Goal: Task Accomplishment & Management: Manage account settings

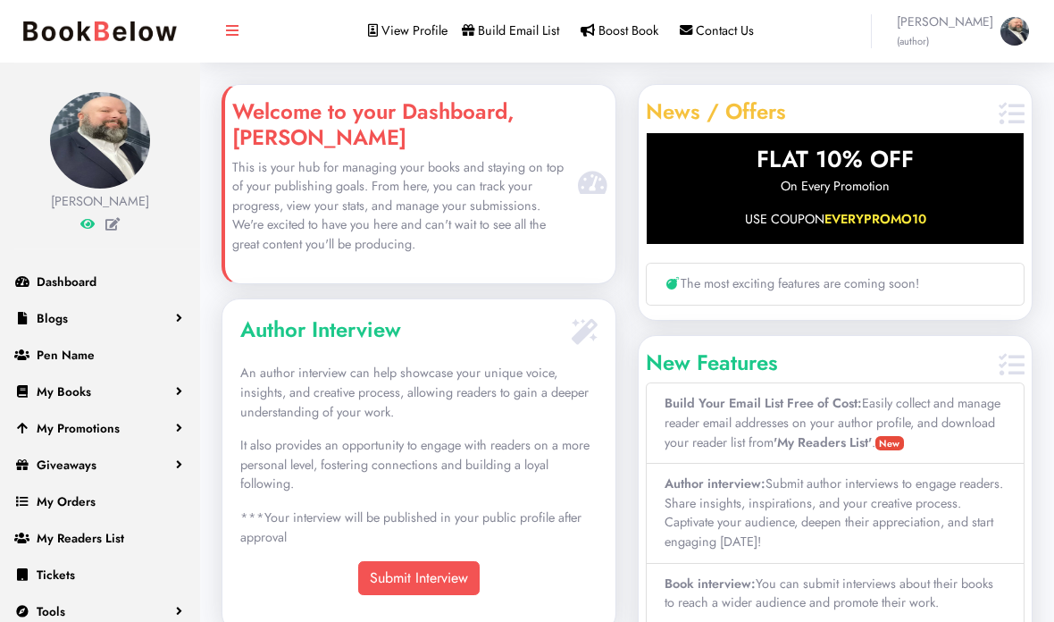
scroll to position [250, 393]
click at [47, 382] on span "My Books" at bounding box center [64, 391] width 55 height 18
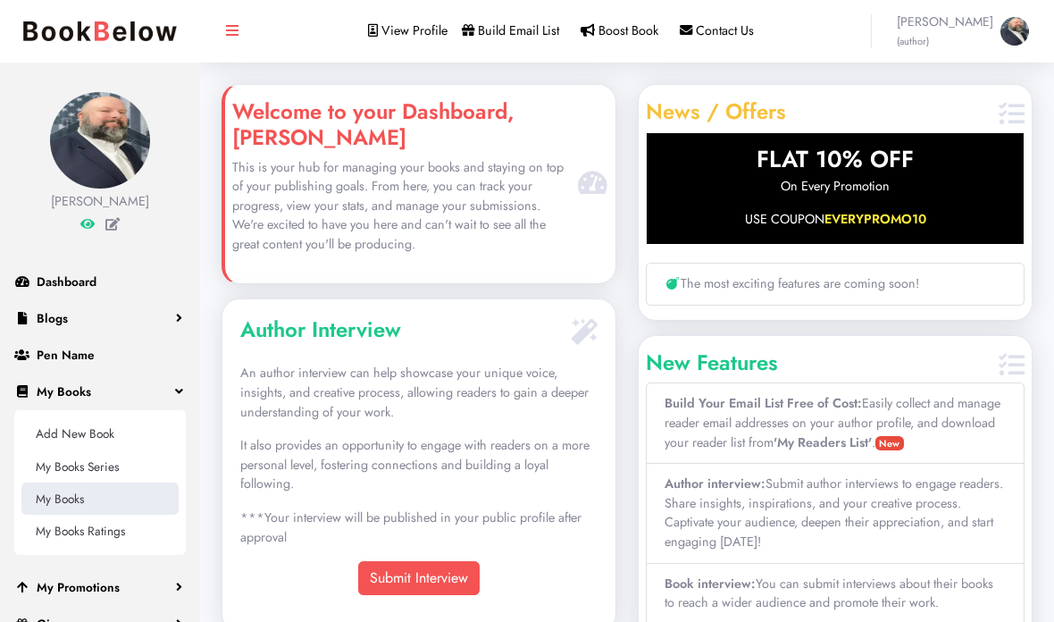
click at [60, 499] on link "My Books" at bounding box center [99, 499] width 157 height 32
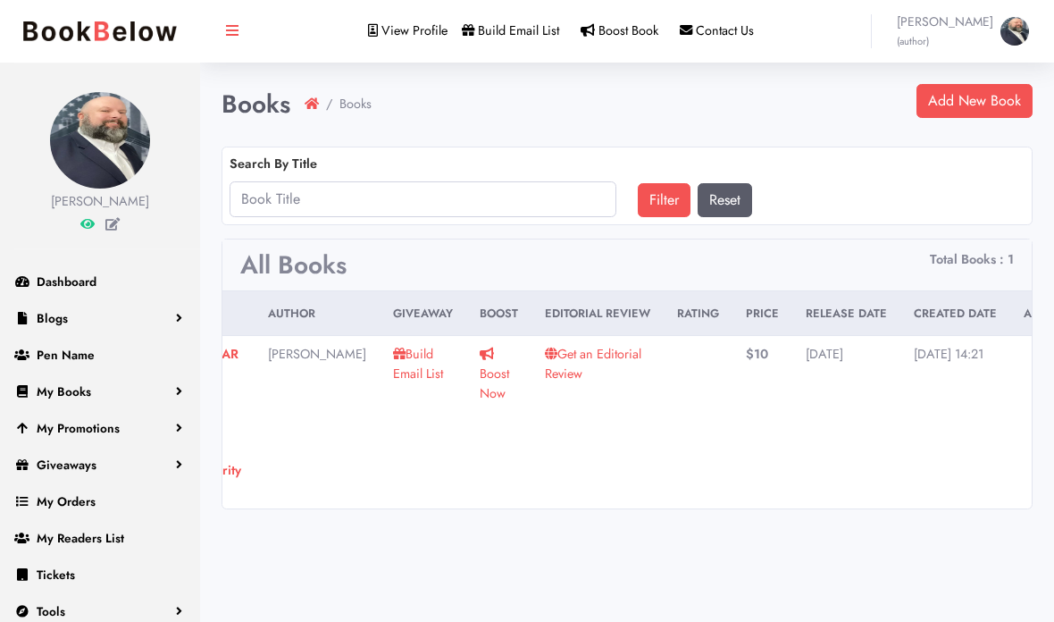
scroll to position [0, 163]
click at [1041, 351] on icon at bounding box center [1048, 354] width 14 height 13
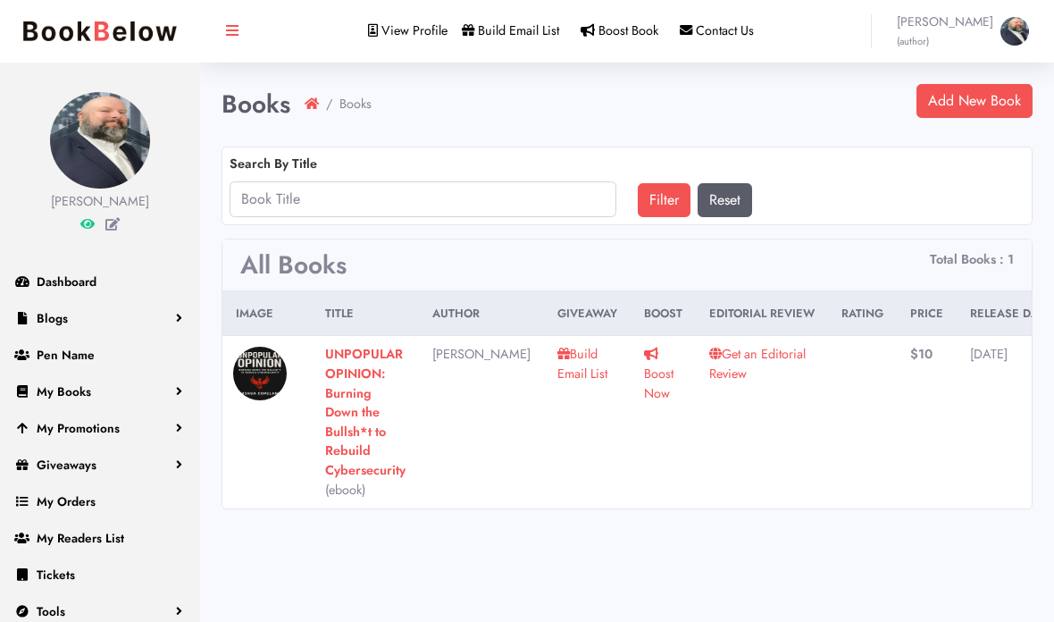
scroll to position [0, 0]
click at [361, 421] on strong "UNPOPULAR OPINION: Burning Down the Bullsh*t to Rebuild Cybersecurity" at bounding box center [365, 412] width 80 height 134
click at [731, 361] on link "Get an Editorial Review" at bounding box center [757, 364] width 97 height 38
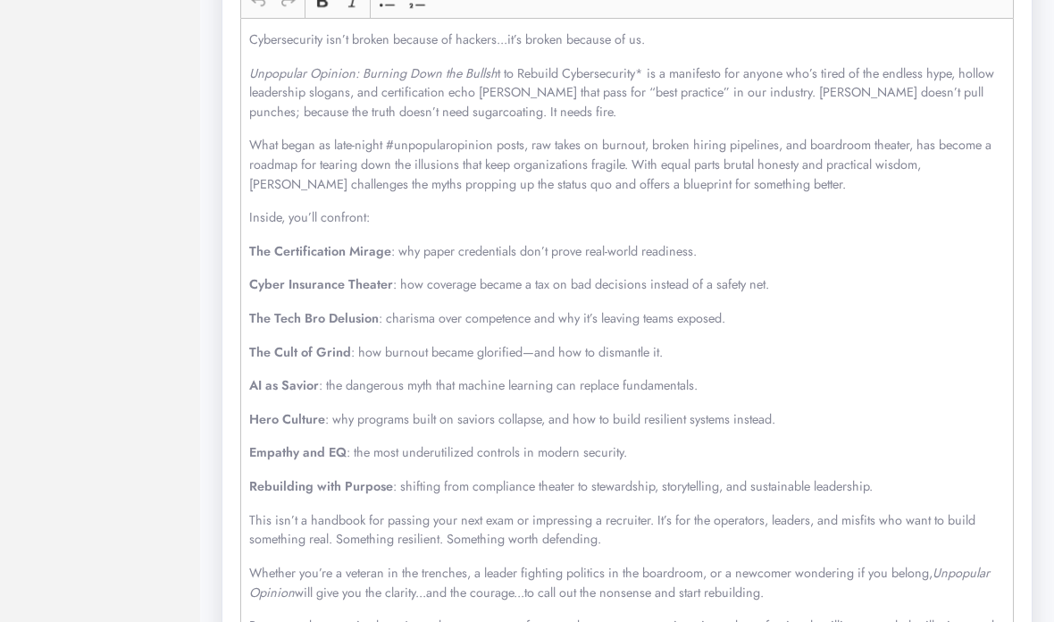
scroll to position [774, 0]
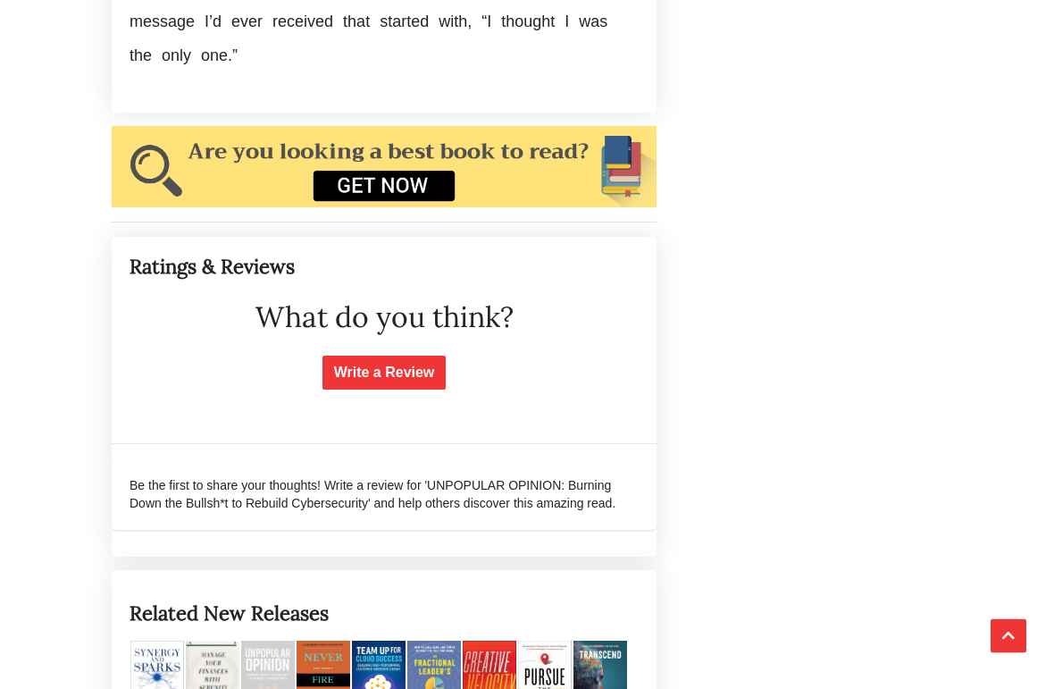
scroll to position [5478, 0]
click at [270, 641] on img at bounding box center [268, 680] width 54 height 79
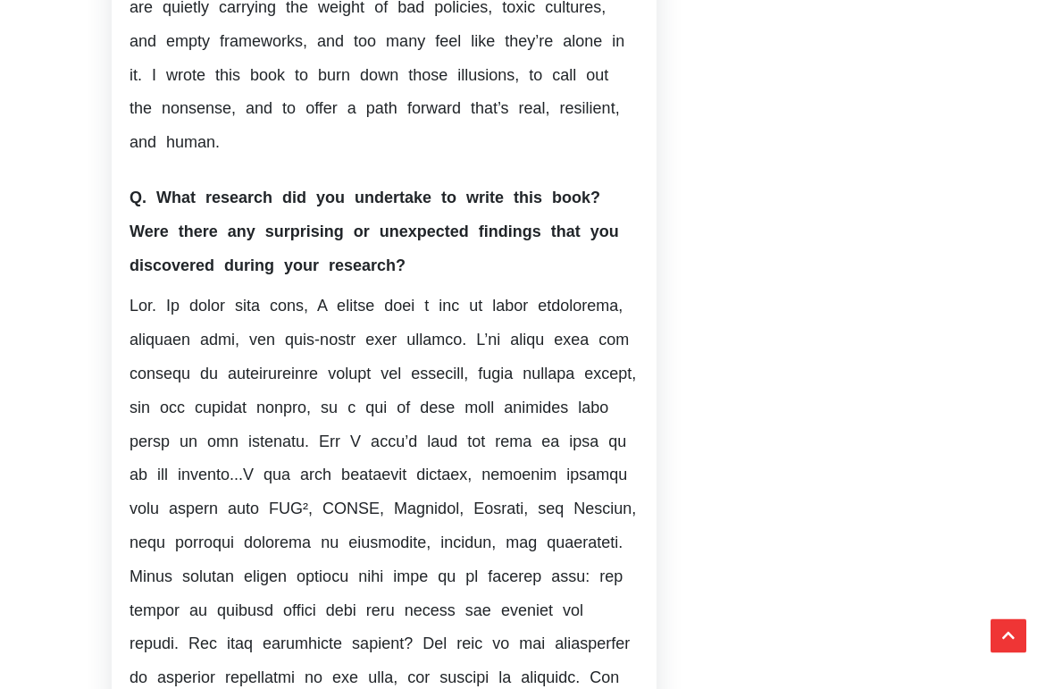
scroll to position [3268, 0]
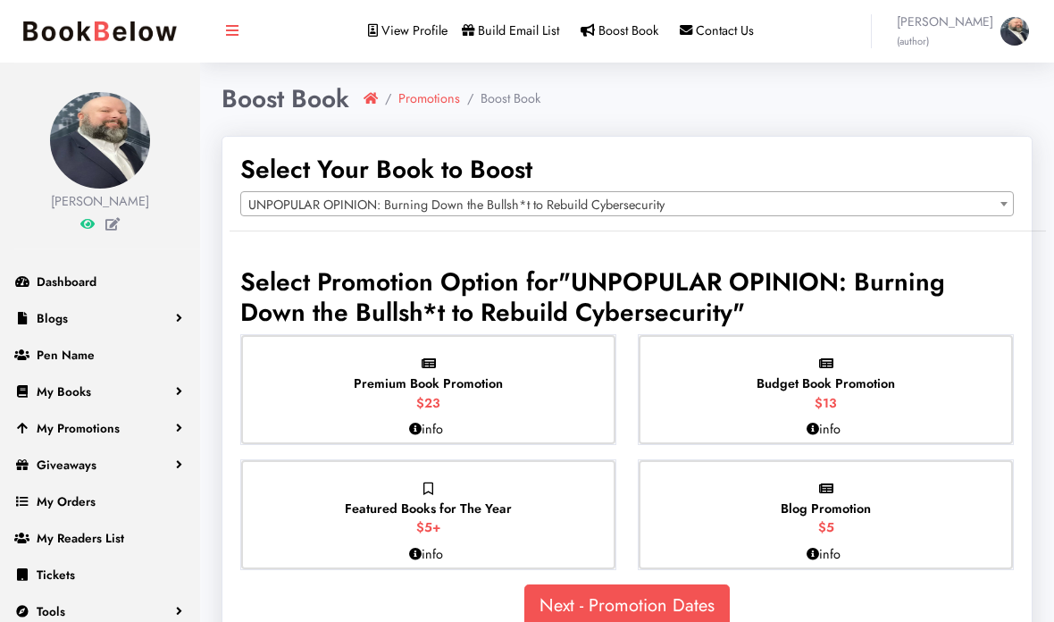
select select "150672"
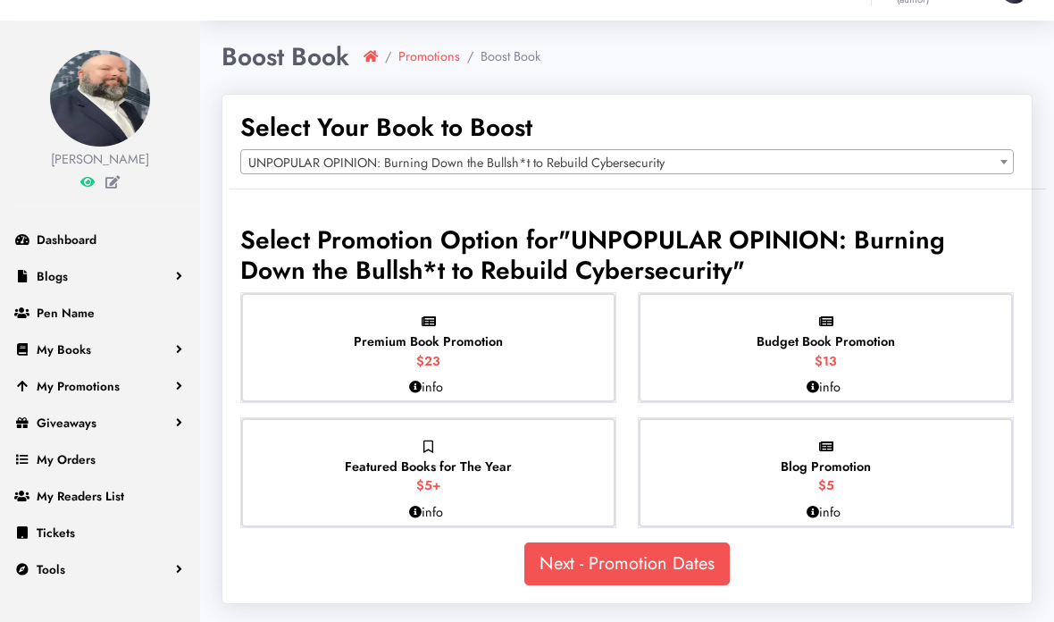
scroll to position [71, 0]
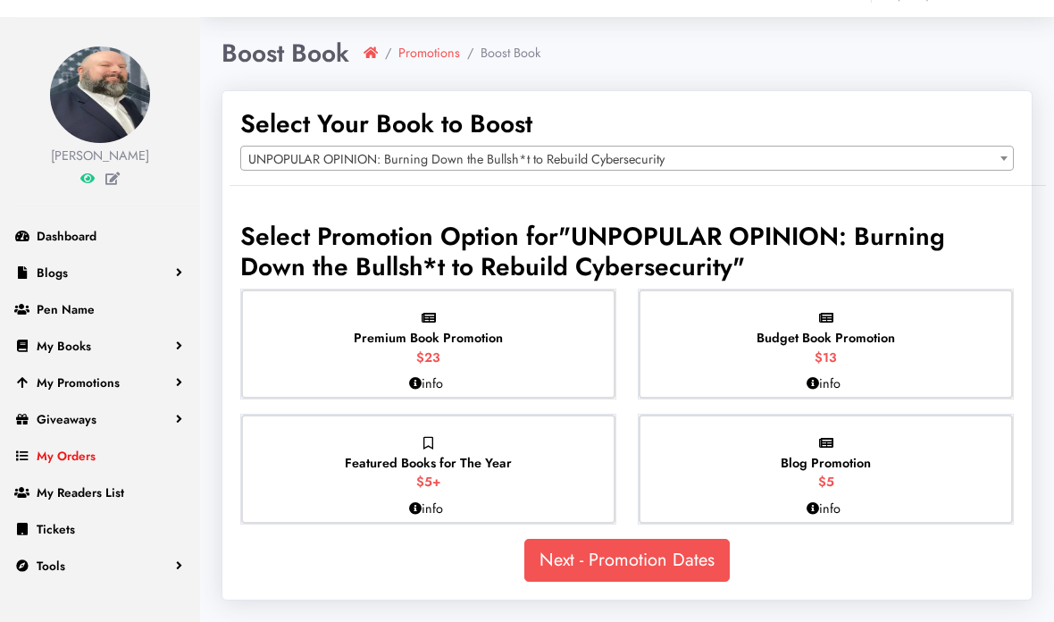
click at [56, 447] on span "My Orders" at bounding box center [66, 456] width 59 height 18
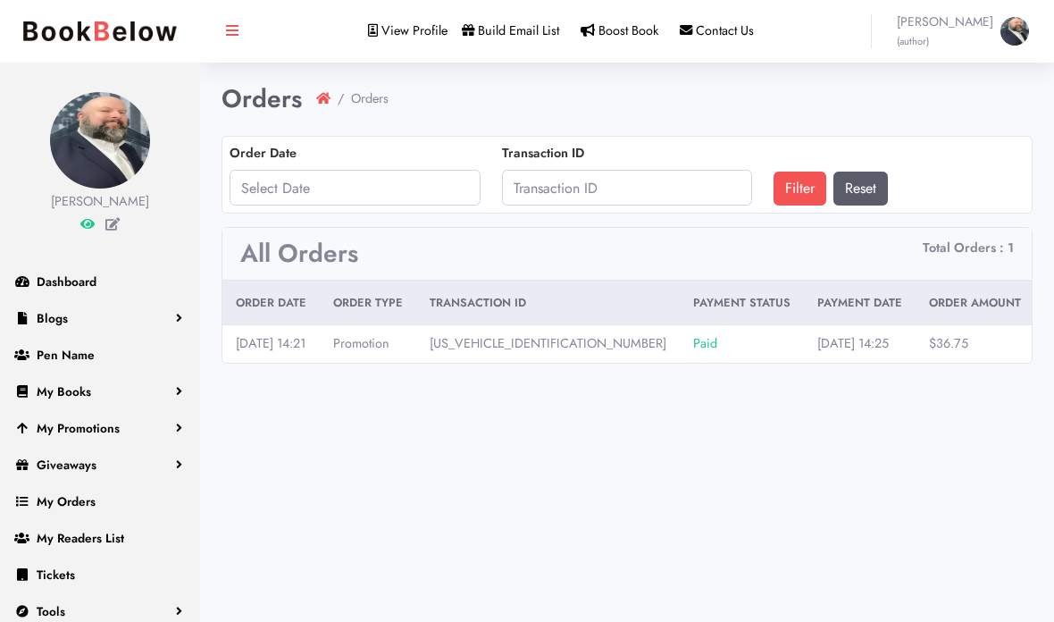
click at [1048, 340] on link "View" at bounding box center [1062, 343] width 28 height 18
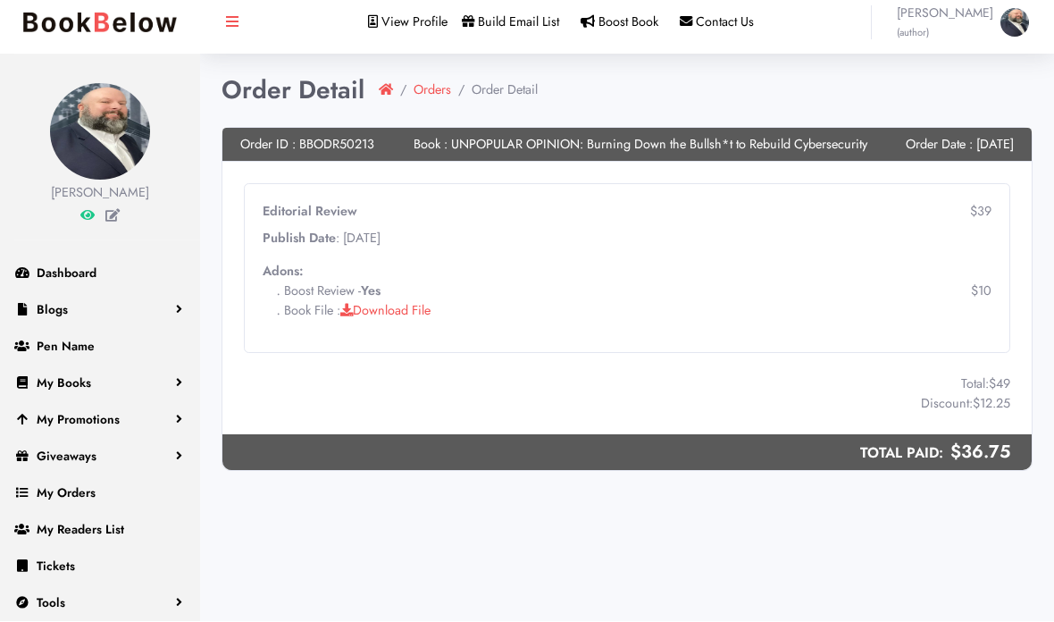
scroll to position [71, 0]
